Goal: Information Seeking & Learning: Check status

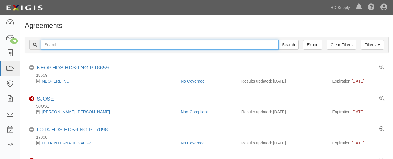
click at [130, 42] on input "text" at bounding box center [160, 45] width 238 height 10
paste input "1031 Investment Services"
type input "1031 Investment Services"
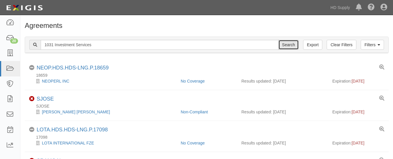
click at [288, 45] on input "Search" at bounding box center [288, 45] width 20 height 10
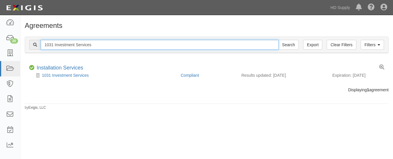
click at [95, 46] on input "1031 Investment Services" at bounding box center [160, 45] width 238 height 10
type input "1"
paste input "Noble Air Solutions"
type input "Noble Air Solutions"
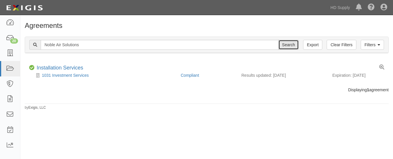
click at [284, 43] on input "Search" at bounding box center [288, 45] width 20 height 10
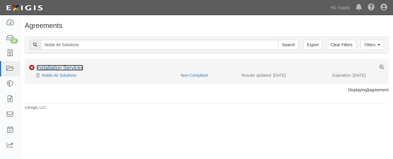
click at [63, 67] on link "Installation Services" at bounding box center [60, 68] width 46 height 6
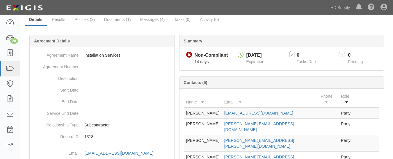
scroll to position [13, 0]
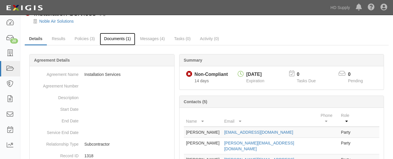
click at [118, 40] on link "Documents (1)" at bounding box center [117, 39] width 35 height 12
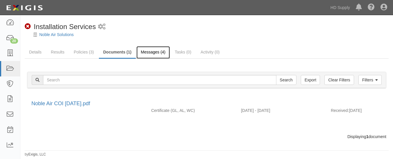
click at [149, 52] on link "Messages (4)" at bounding box center [152, 52] width 33 height 12
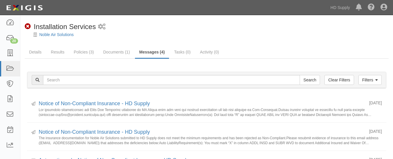
scroll to position [1, 0]
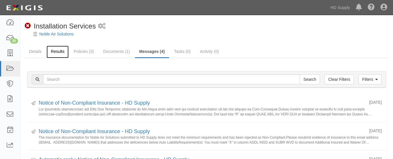
click at [55, 51] on link "Results" at bounding box center [57, 52] width 22 height 12
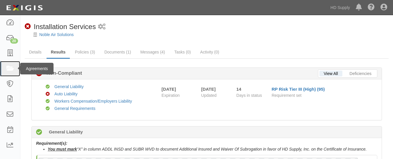
click at [5, 72] on link at bounding box center [10, 68] width 20 height 15
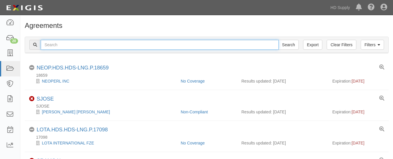
click at [78, 46] on input "text" at bounding box center [160, 45] width 238 height 10
paste input "Olympic Paint and Renovations"
type input "Olympic Paint and Renovations"
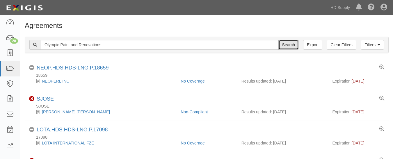
click at [289, 49] on input "Search" at bounding box center [288, 45] width 20 height 10
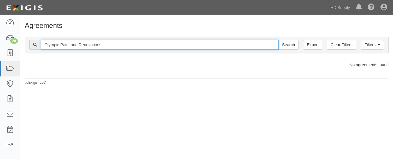
click at [138, 43] on input "Olympic Paint and Renovations" at bounding box center [160, 45] width 238 height 10
type input "O"
paste input "Rheia Verve,LLC DBA ALL Best Cabinet"
type input "Rheia Verve,LLC DBA ALL Best Cabinet"
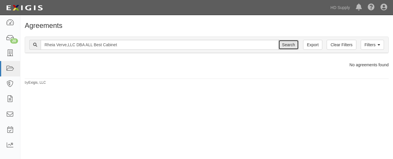
click at [289, 43] on input "Search" at bounding box center [288, 45] width 20 height 10
